Goal: Check status: Check status

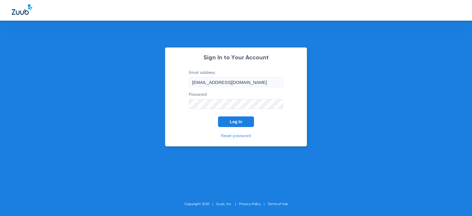
click at [239, 119] on button "Log In" at bounding box center [236, 121] width 36 height 11
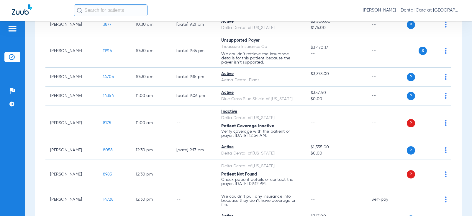
scroll to position [472, 0]
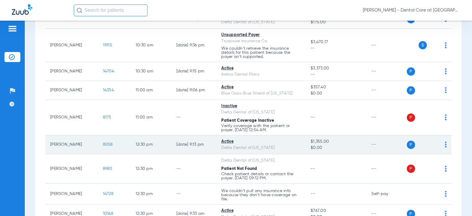
click at [306, 139] on td "$1,355.00 $0.00" at bounding box center [336, 144] width 61 height 19
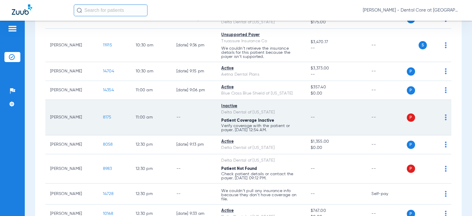
click at [288, 112] on div "Delta Dental of [US_STATE]" at bounding box center [261, 112] width 80 height 6
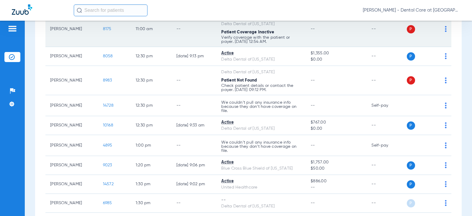
scroll to position [560, 0]
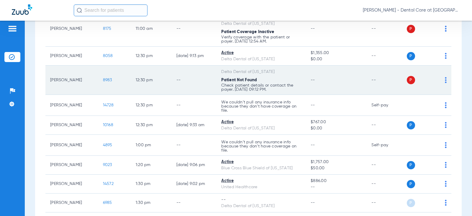
click at [254, 84] on p "Check patient details or contact the payer. [DATE] 09:12 PM." at bounding box center [261, 87] width 80 height 8
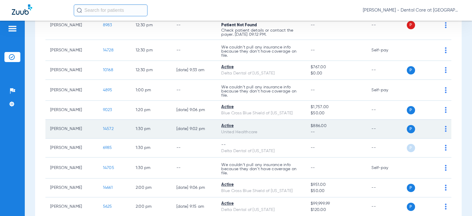
scroll to position [619, 0]
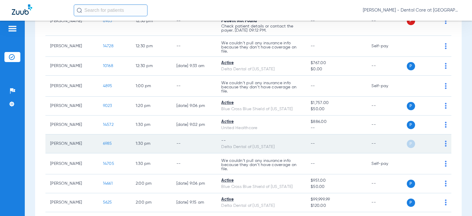
click at [182, 140] on td "--" at bounding box center [194, 143] width 45 height 19
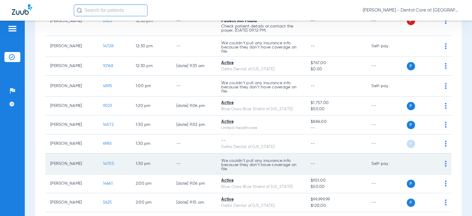
click at [259, 168] on p "We couldn’t pull any insurance info because they don’t have coverage on file." at bounding box center [261, 164] width 80 height 12
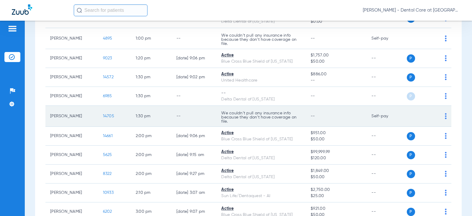
scroll to position [678, 0]
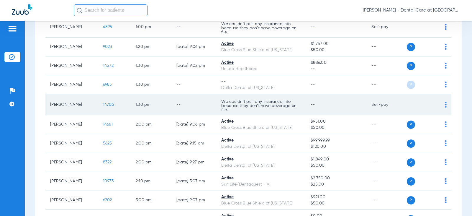
click at [257, 110] on p "We couldn’t pull any insurance info because they don’t have coverage on file." at bounding box center [261, 105] width 80 height 12
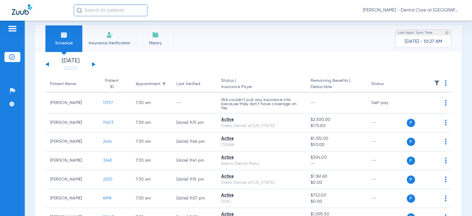
scroll to position [0, 0]
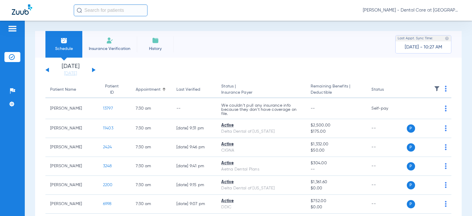
click at [92, 68] on button at bounding box center [94, 70] width 4 height 4
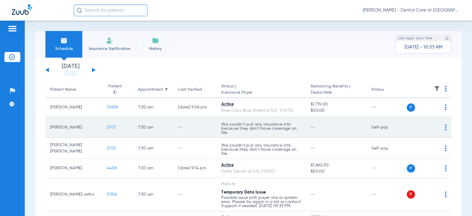
click at [157, 132] on td "7:30 AM" at bounding box center [153, 127] width 40 height 21
click at [206, 124] on td "--" at bounding box center [194, 127] width 43 height 21
click at [191, 131] on td "--" at bounding box center [194, 127] width 43 height 21
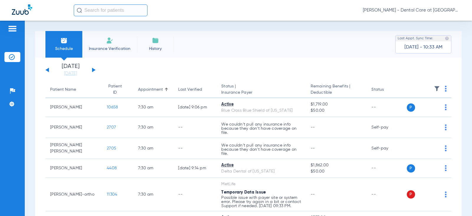
click at [295, 51] on div "Schedule Insurance Verification History Last Appt. Sync Time: [DATE] - 10:33 AM" at bounding box center [248, 44] width 426 height 27
click at [213, 67] on app-single-date-navigator "[DATE] [DATE] [DATE] [DATE] [DATE] [DATE] [DATE] [DATE] [DATE] [DATE] [DATE] [D…" at bounding box center [248, 69] width 406 height 13
click at [209, 68] on app-single-date-navigator "[DATE] [DATE] [DATE] [DATE] [DATE] [DATE] [DATE] [DATE] [DATE] [DATE] [DATE] [D…" at bounding box center [248, 69] width 406 height 13
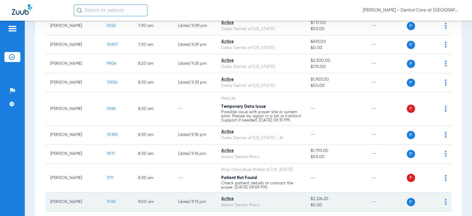
scroll to position [236, 0]
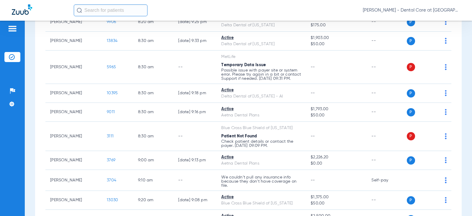
click at [282, 7] on div "[PERSON_NAME] - Dental Care at [GEOGRAPHIC_DATA]" at bounding box center [267, 10] width 386 height 12
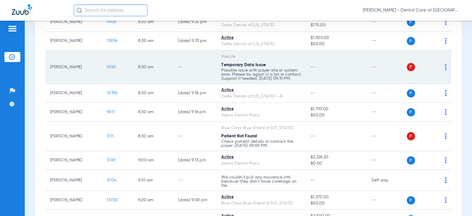
click at [322, 84] on td "--" at bounding box center [336, 66] width 61 height 33
